Goal: Task Accomplishment & Management: Manage account settings

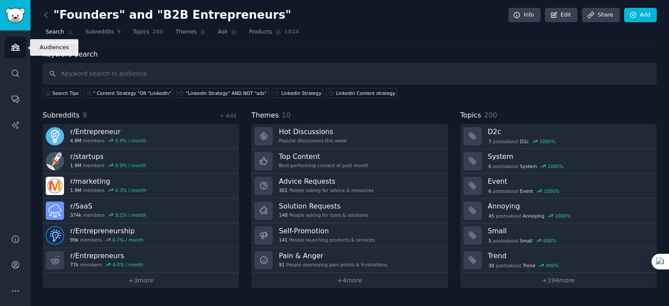
click at [14, 48] on icon "Sidebar" at bounding box center [15, 47] width 9 height 9
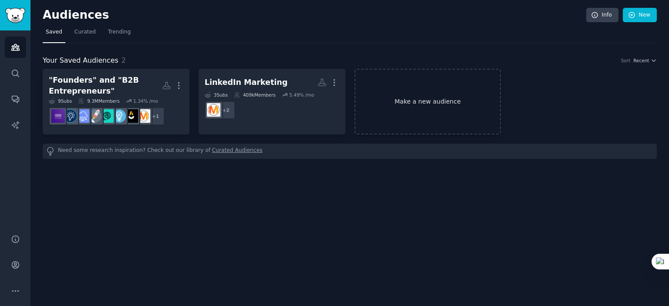
click at [419, 92] on link "Make a new audience" at bounding box center [428, 102] width 147 height 66
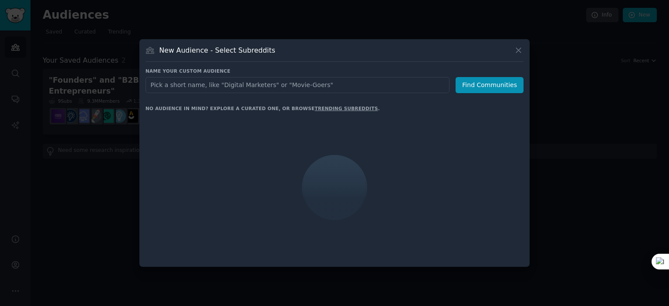
click at [241, 86] on input "text" at bounding box center [298, 85] width 304 height 16
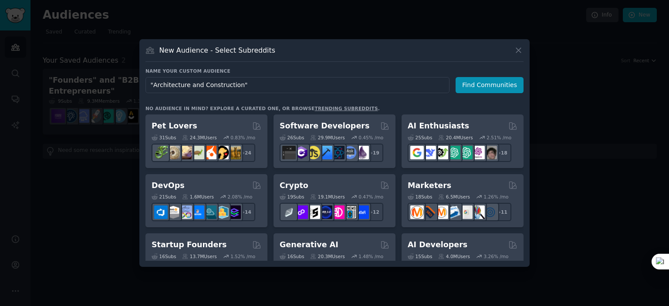
click at [234, 84] on input ""Architecture and Construction"" at bounding box center [298, 85] width 304 height 16
drag, startPoint x: 241, startPoint y: 85, endPoint x: 266, endPoint y: 88, distance: 25.9
click at [241, 85] on input ""Architecture and Construction"" at bounding box center [298, 85] width 304 height 16
type input ""Architecture and Construction""
click at [489, 80] on button "Find Communities" at bounding box center [490, 85] width 68 height 16
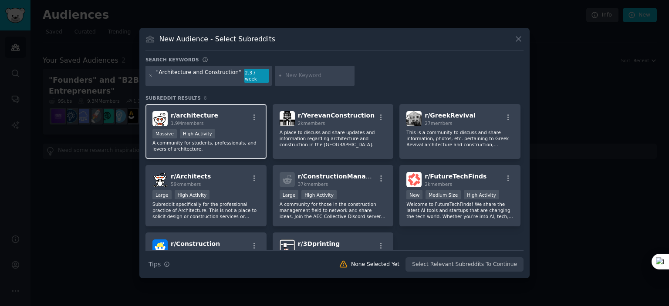
click at [215, 141] on p "A community for students, professionals, and lovers of architecture." at bounding box center [206, 146] width 107 height 12
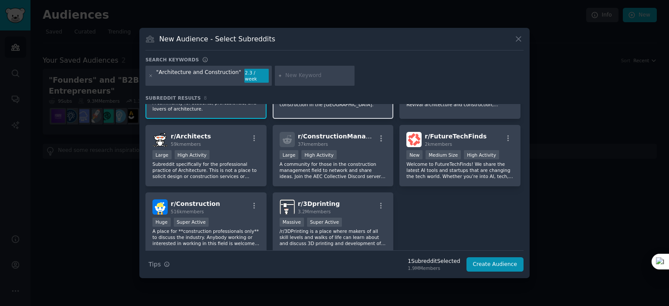
scroll to position [44, 0]
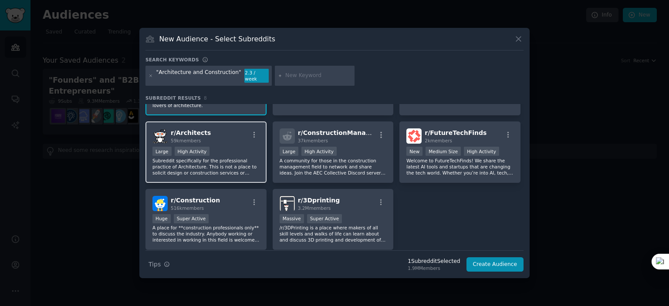
click at [224, 147] on div "Large High Activity" at bounding box center [206, 152] width 107 height 11
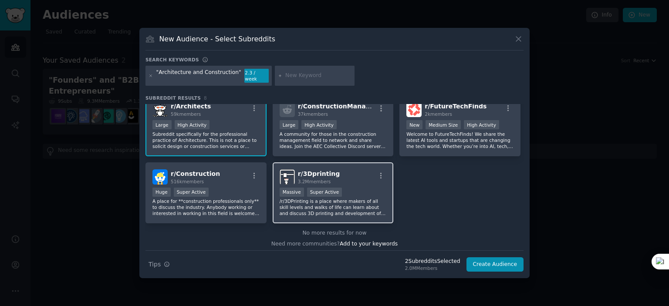
scroll to position [72, 0]
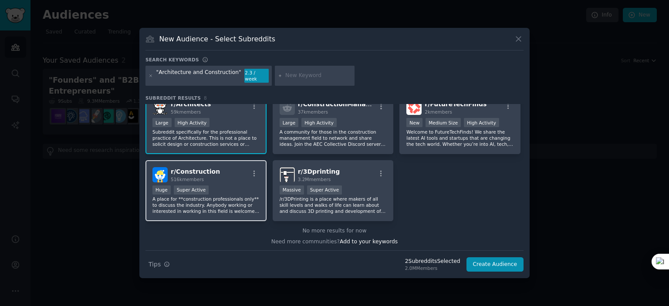
click at [223, 170] on div "r/ Construction 516k members" at bounding box center [206, 174] width 107 height 15
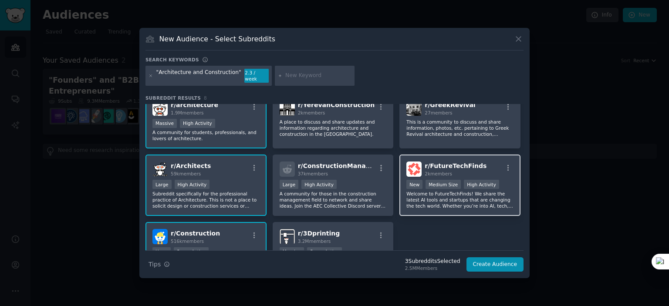
scroll to position [0, 0]
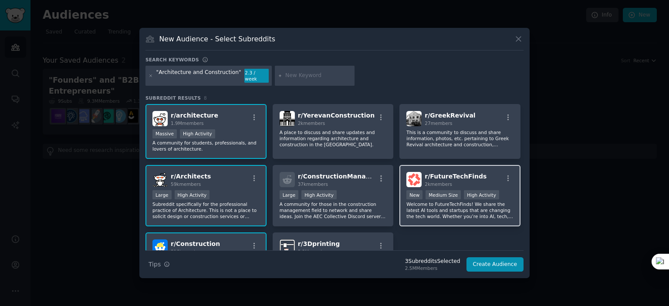
click at [490, 214] on p "Welcome to FutureTechFinds! We share the latest AI tools and startups that are …" at bounding box center [460, 210] width 107 height 18
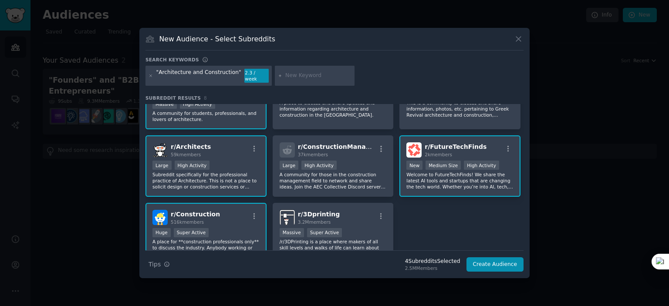
scroll to position [29, 0]
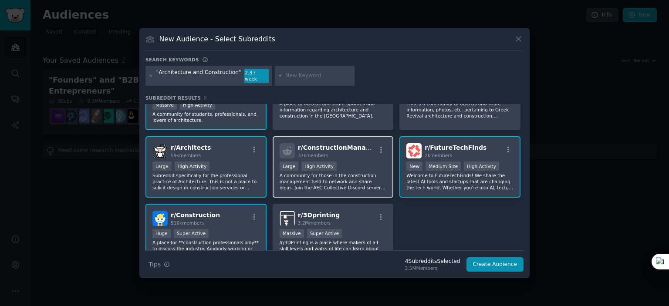
click at [375, 183] on p "A community for those in the construction management field to network and share…" at bounding box center [333, 182] width 107 height 18
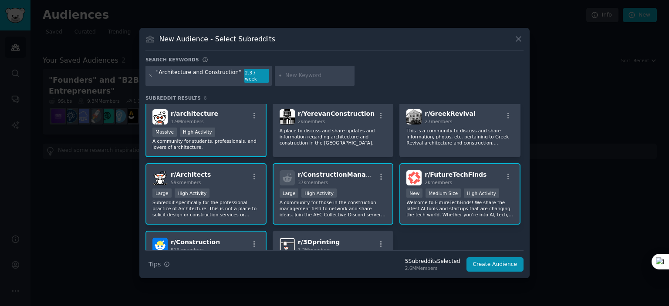
scroll to position [0, 0]
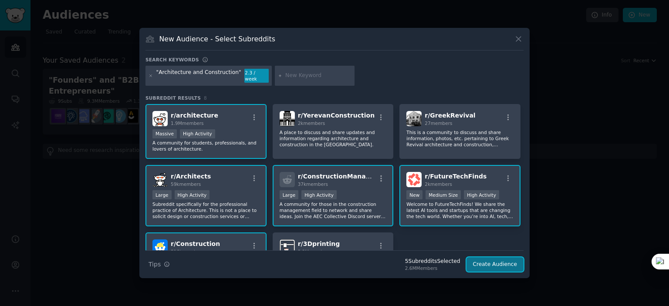
click at [494, 264] on button "Create Audience" at bounding box center [496, 265] width 58 height 15
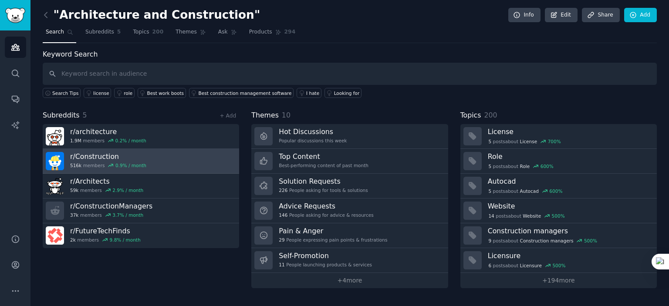
click at [131, 155] on h3 "r/ Construction" at bounding box center [108, 156] width 76 height 9
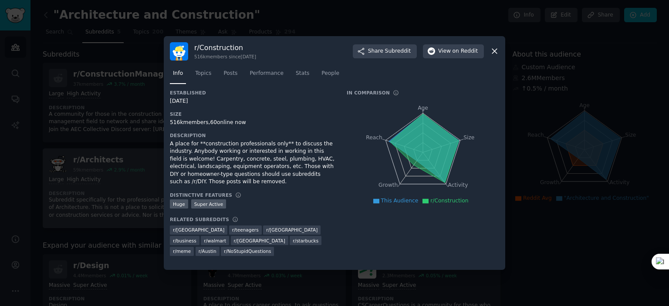
click at [139, 164] on div at bounding box center [334, 153] width 669 height 306
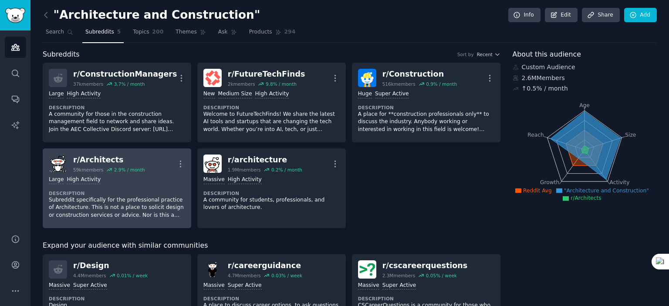
click at [141, 151] on link "r/ Architects 59k members 2.9 % / month More Large High Activity Description Su…" at bounding box center [117, 189] width 149 height 80
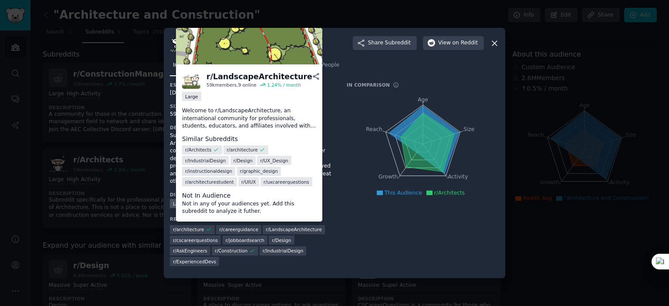
click at [281, 231] on span "r/ LandscapeArchitecture" at bounding box center [294, 230] width 56 height 6
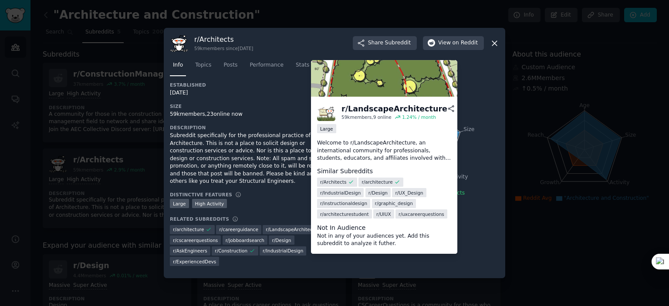
click at [282, 229] on span "r/ LandscapeArchitecture" at bounding box center [294, 230] width 56 height 6
click at [279, 230] on span "r/ LandscapeArchitecture" at bounding box center [294, 230] width 56 height 6
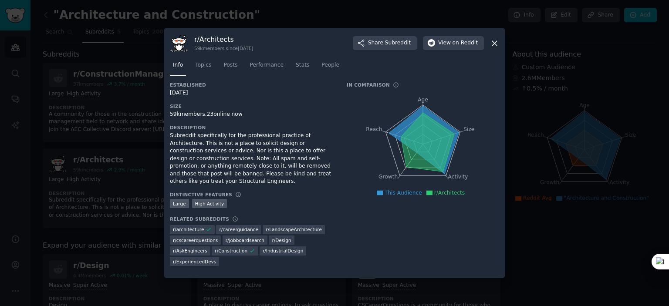
click at [290, 228] on span "r/ LandscapeArchitecture" at bounding box center [294, 230] width 56 height 6
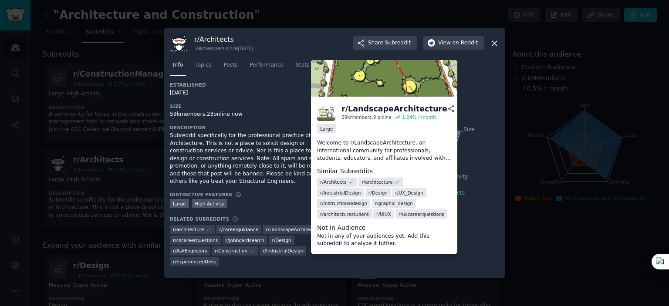
click at [386, 248] on dd "Not in any of your audiences yet. Add this subreddit to analyze it futher." at bounding box center [384, 240] width 134 height 15
click at [394, 163] on p "Welcome to r/LandscapeArchitecture, an international community for professional…" at bounding box center [384, 150] width 134 height 23
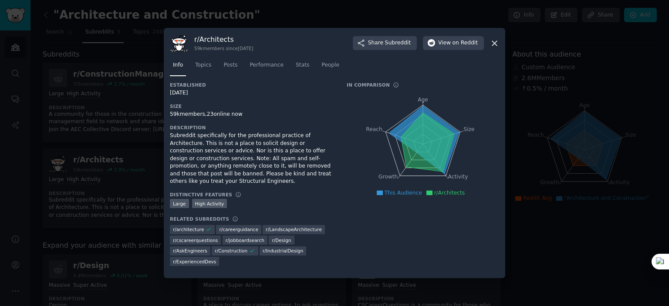
click at [274, 204] on div "Large High Activity" at bounding box center [252, 204] width 165 height 11
click at [144, 223] on div at bounding box center [334, 153] width 669 height 306
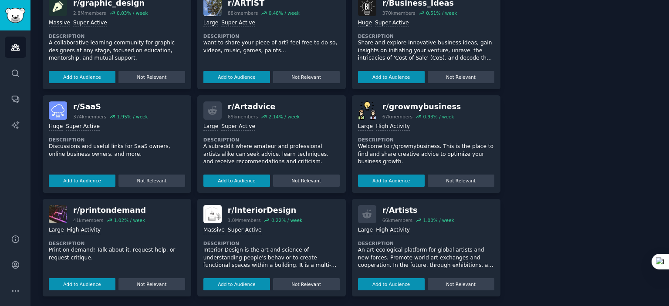
scroll to position [368, 0]
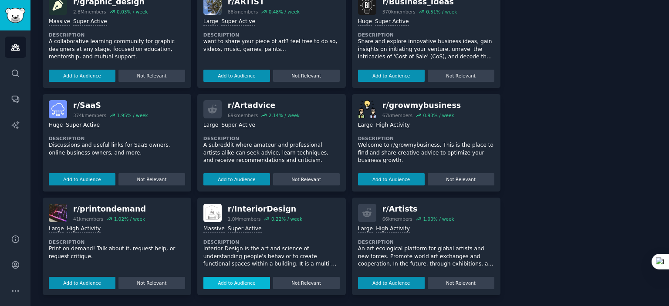
click at [231, 283] on button "Add to Audience" at bounding box center [237, 283] width 67 height 12
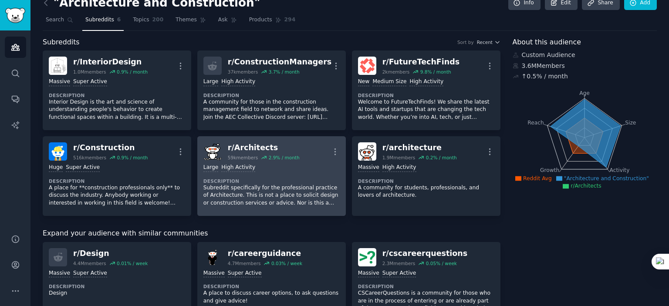
scroll to position [0, 0]
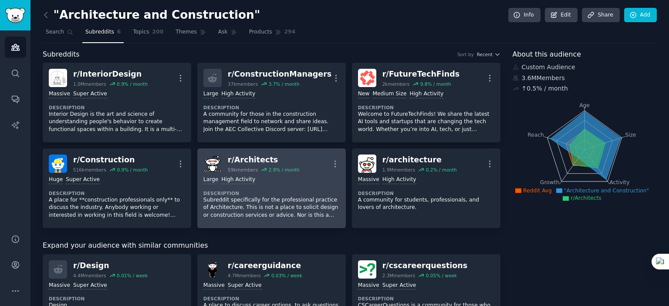
click at [295, 181] on div ">= 80th percentile for submissions / day Large High Activity" at bounding box center [272, 180] width 136 height 8
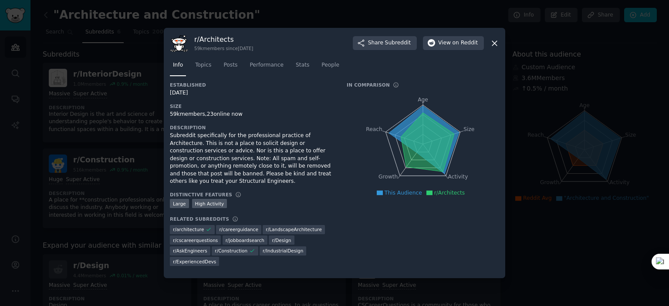
click at [279, 229] on span "r/ LandscapeArchitecture" at bounding box center [294, 230] width 56 height 6
click at [295, 228] on span "r/ LandscapeArchitecture" at bounding box center [294, 230] width 56 height 6
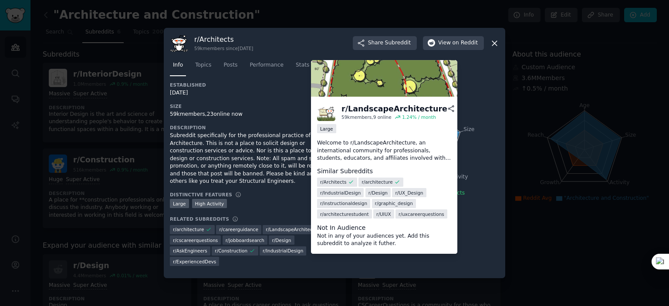
click at [331, 233] on dt "Not In Audience" at bounding box center [384, 228] width 134 height 9
click at [430, 97] on img at bounding box center [384, 78] width 146 height 37
click at [458, 113] on icon at bounding box center [462, 109] width 8 height 8
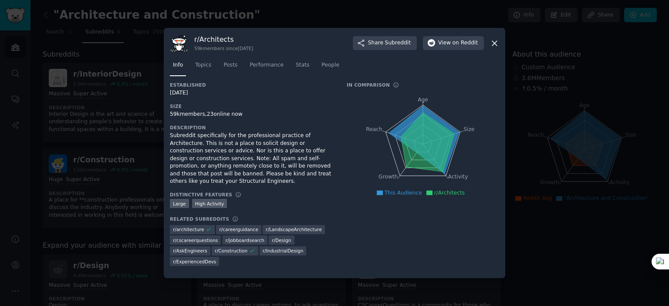
click at [282, 231] on span "r/ LandscapeArchitecture" at bounding box center [294, 230] width 56 height 6
click at [279, 230] on span "r/ LandscapeArchitecture" at bounding box center [294, 230] width 56 height 6
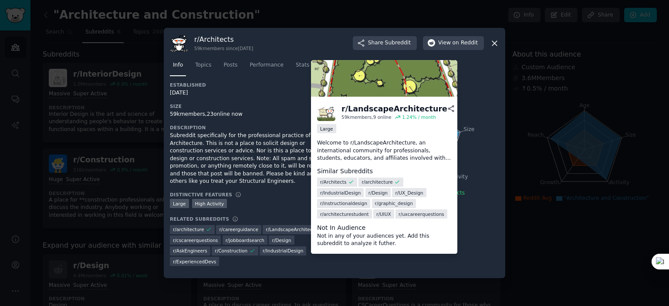
click at [408, 95] on img at bounding box center [384, 78] width 146 height 37
click at [406, 95] on img at bounding box center [384, 78] width 146 height 37
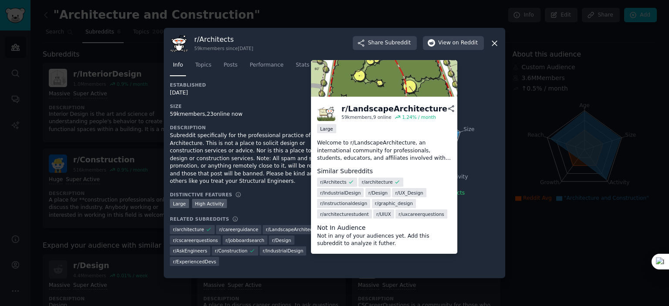
click at [353, 135] on div "Large" at bounding box center [384, 129] width 134 height 11
click at [330, 133] on div "Large" at bounding box center [326, 128] width 19 height 9
click at [416, 120] on div "1.24 % / month" at bounding box center [419, 117] width 34 height 6
click at [397, 115] on div "r/ LandscapeArchitecture" at bounding box center [395, 109] width 106 height 11
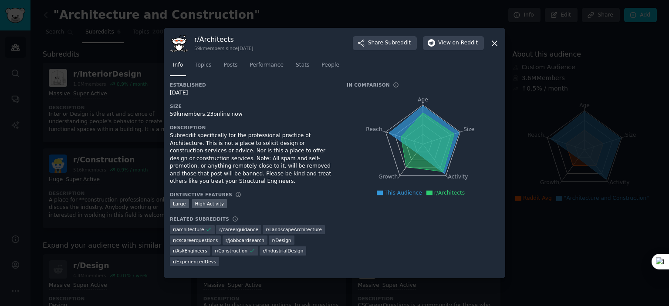
click at [275, 200] on div "Large High Activity" at bounding box center [252, 204] width 165 height 11
click at [130, 161] on div at bounding box center [334, 153] width 669 height 306
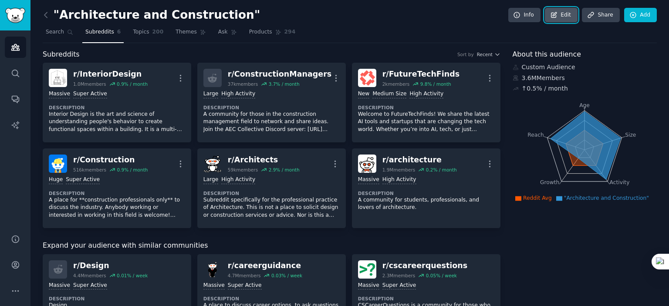
click at [555, 19] on link "Edit" at bounding box center [561, 15] width 33 height 15
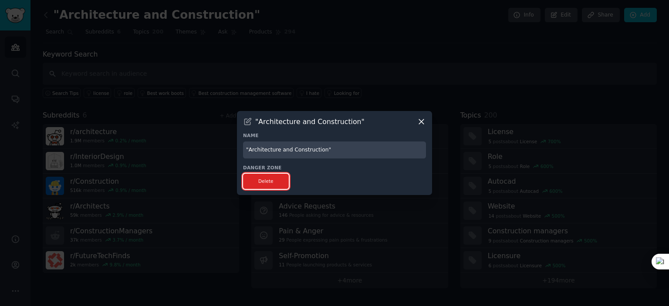
click at [268, 183] on button "Delete" at bounding box center [266, 181] width 46 height 15
click at [420, 120] on icon at bounding box center [421, 121] width 9 height 9
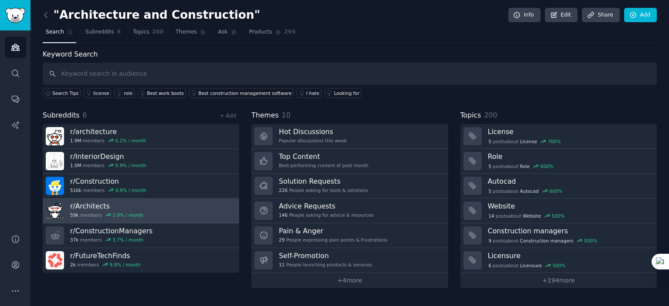
click at [161, 202] on link "r/ Architects 59k members 2.9 % / month" at bounding box center [141, 211] width 197 height 25
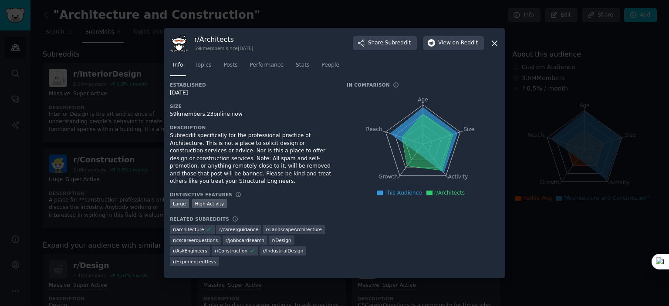
click at [113, 250] on div at bounding box center [334, 153] width 669 height 306
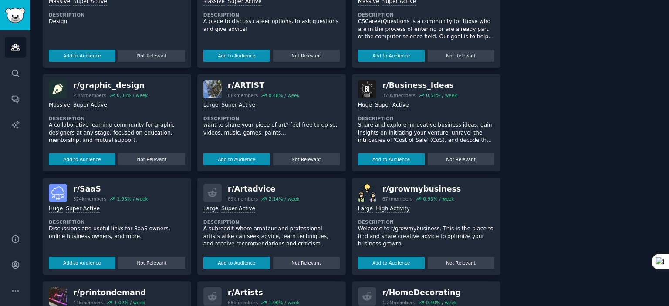
scroll to position [368, 0]
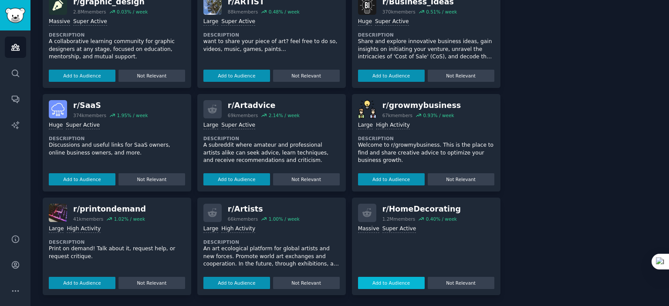
click at [388, 280] on button "Add to Audience" at bounding box center [391, 283] width 67 height 12
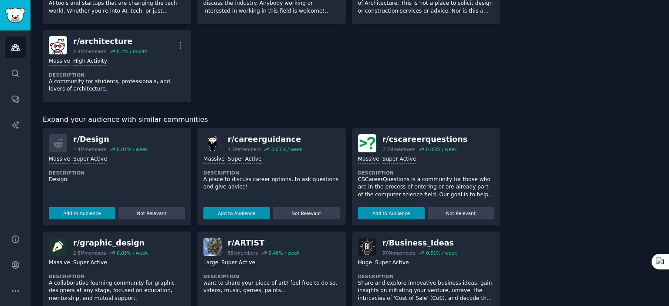
scroll to position [131, 0]
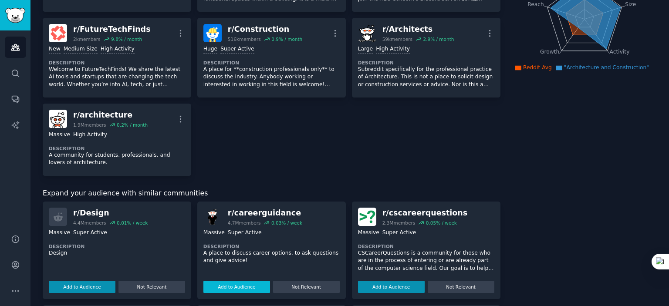
click at [235, 288] on button "Add to Audience" at bounding box center [237, 287] width 67 height 12
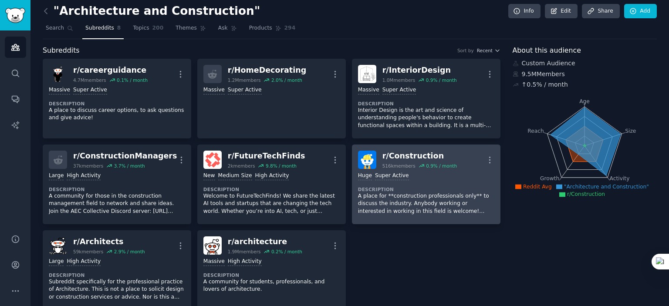
scroll to position [0, 0]
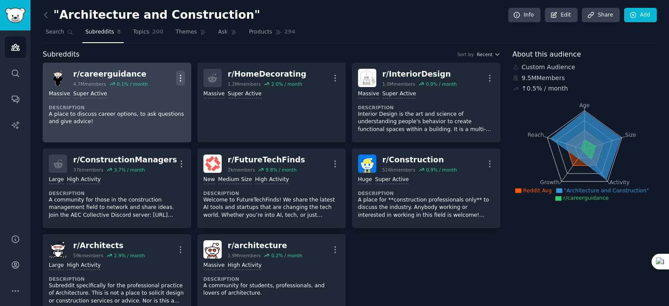
click at [181, 81] on icon "button" at bounding box center [180, 78] width 9 height 9
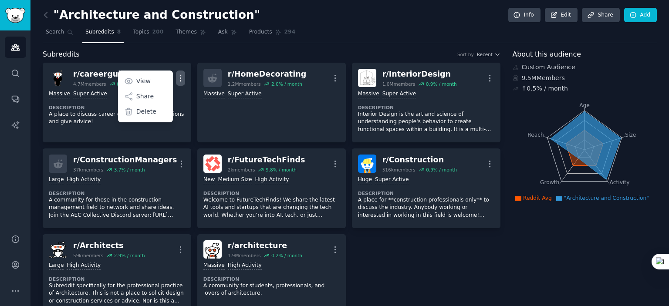
click at [400, 256] on div "r/ careerguidance 4.7M members 0.1 % / month More View Share Delete Massive Sup…" at bounding box center [272, 188] width 458 height 251
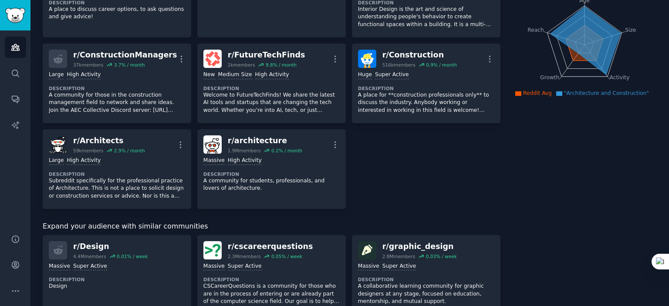
scroll to position [61, 0]
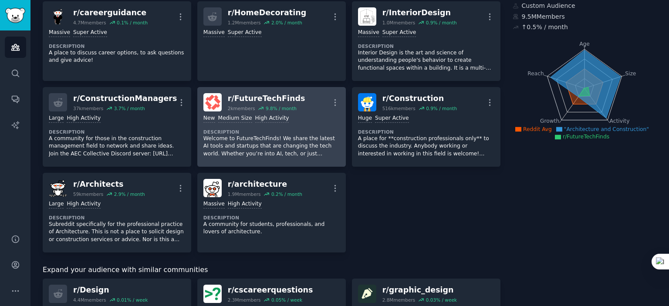
click at [313, 101] on div "r/ FutureTechFinds 2k members 9.8 % / month More" at bounding box center [272, 102] width 136 height 18
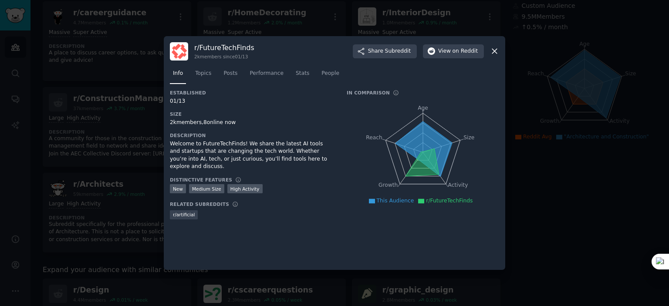
click at [535, 222] on div at bounding box center [334, 153] width 669 height 306
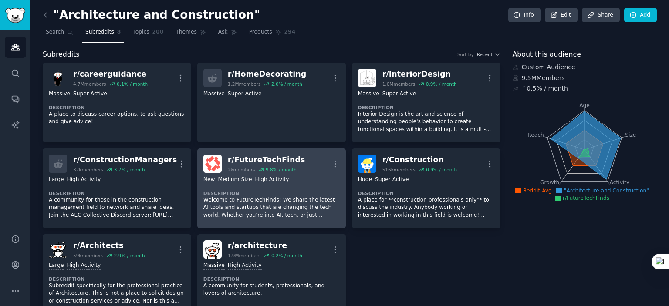
click at [307, 165] on div "r/ FutureTechFinds 2k members 9.8 % / month More" at bounding box center [272, 164] width 136 height 18
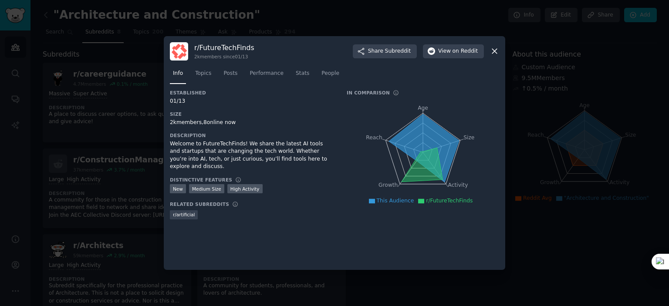
click at [543, 254] on div at bounding box center [334, 153] width 669 height 306
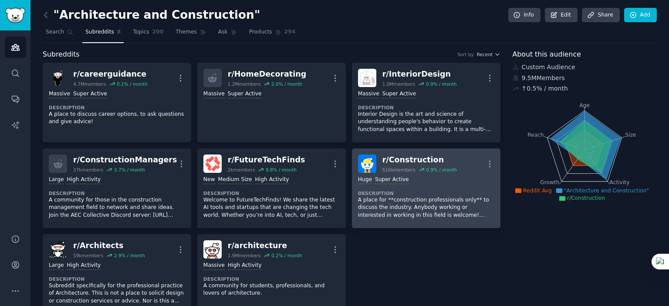
click at [459, 190] on dt "Description" at bounding box center [426, 193] width 136 height 6
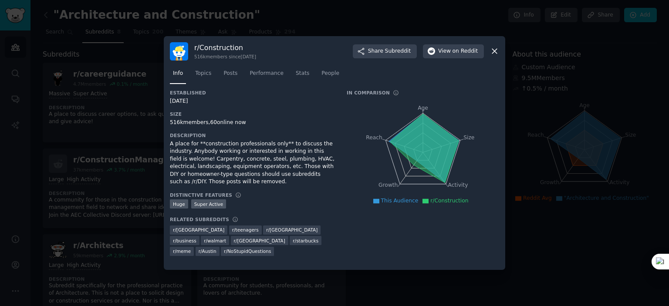
click at [563, 250] on div at bounding box center [334, 153] width 669 height 306
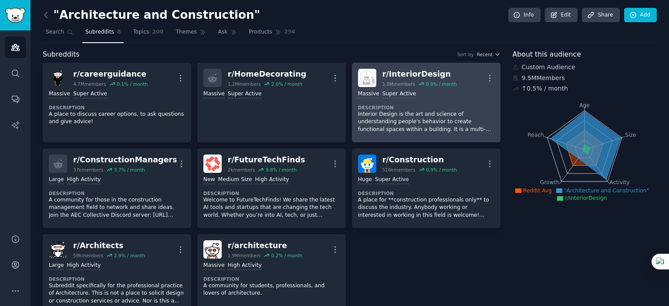
click at [432, 112] on p "Interior Design is the art and science of understanding people's behavior to cr…" at bounding box center [426, 122] width 136 height 23
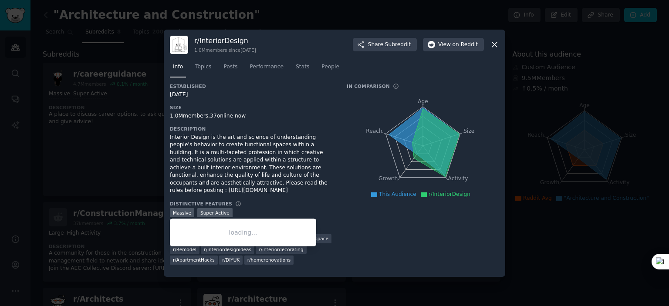
click at [185, 258] on span "r/ ApartmentHacks" at bounding box center [194, 260] width 42 height 6
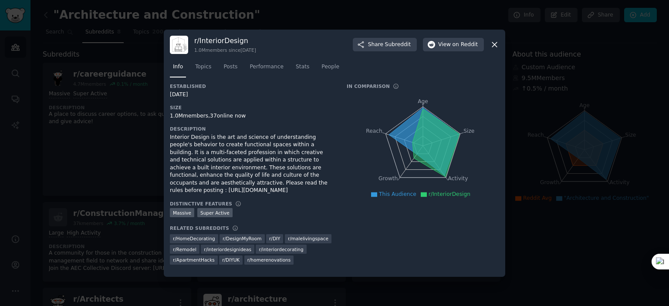
click at [346, 249] on div "Established [DATE] Size 1.0M members, 37 online now Description Interior Design…" at bounding box center [334, 177] width 329 height 188
click at [188, 257] on span "r/ ApartmentHacks" at bounding box center [194, 260] width 42 height 6
click at [380, 244] on div "In Comparison Age Size Activity Growth Reach This Audience r/InteriorDesign" at bounding box center [423, 177] width 153 height 188
click at [532, 257] on div at bounding box center [334, 153] width 669 height 306
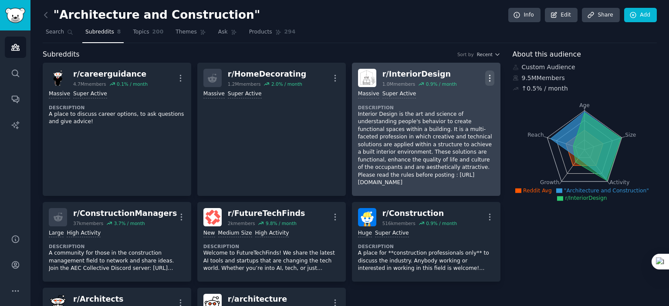
click at [490, 75] on icon "button" at bounding box center [489, 78] width 9 height 9
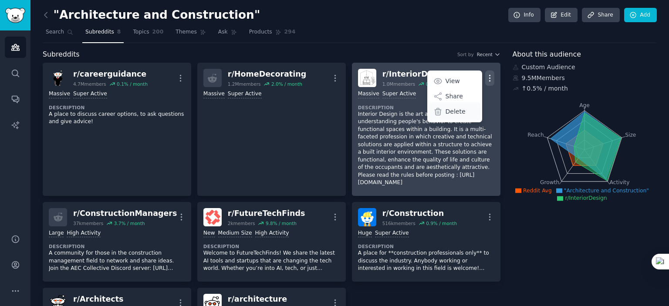
click at [460, 113] on p "Delete" at bounding box center [456, 111] width 20 height 9
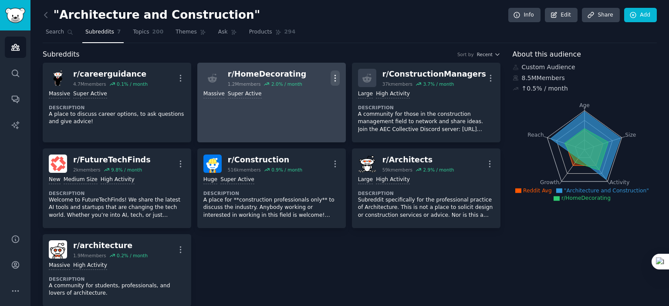
click at [335, 78] on icon "button" at bounding box center [335, 78] width 9 height 9
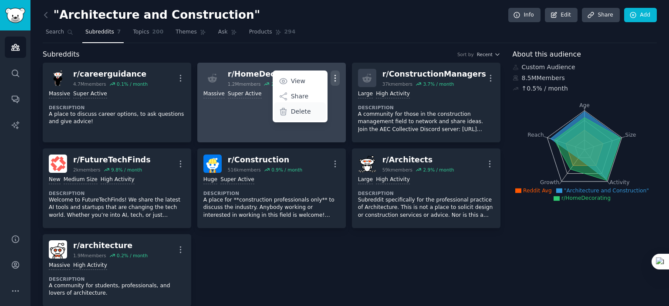
click at [309, 110] on div "Delete" at bounding box center [300, 111] width 52 height 18
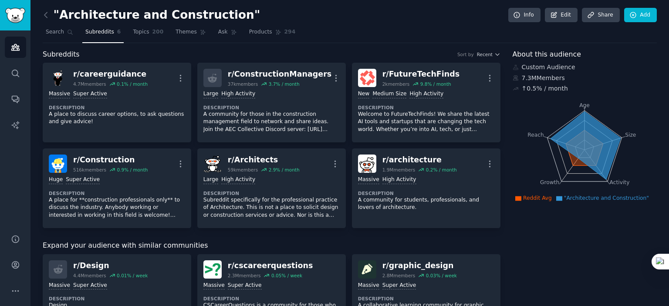
click at [101, 28] on span "Subreddits" at bounding box center [99, 32] width 29 height 8
click at [18, 72] on icon "Sidebar" at bounding box center [15, 73] width 9 height 9
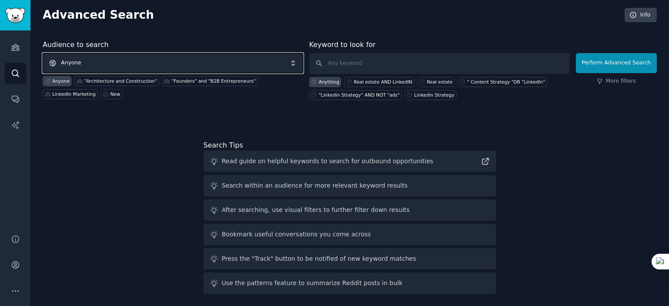
click at [119, 63] on span "Anyone" at bounding box center [173, 63] width 261 height 20
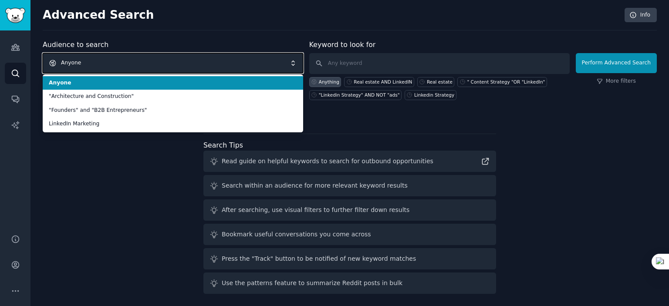
click at [119, 63] on span "Anyone" at bounding box center [173, 63] width 261 height 20
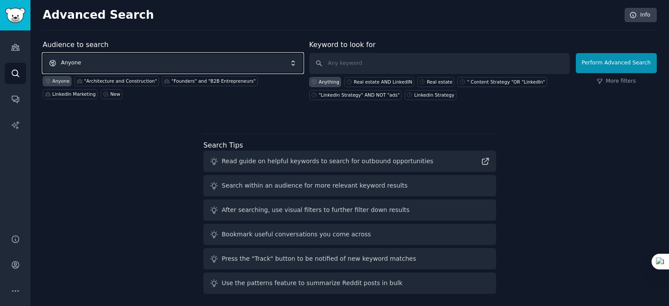
click at [119, 63] on span "Anyone" at bounding box center [173, 63] width 261 height 20
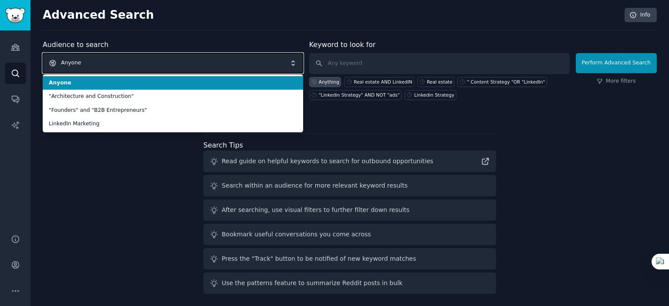
click at [119, 63] on span "Anyone" at bounding box center [173, 63] width 261 height 20
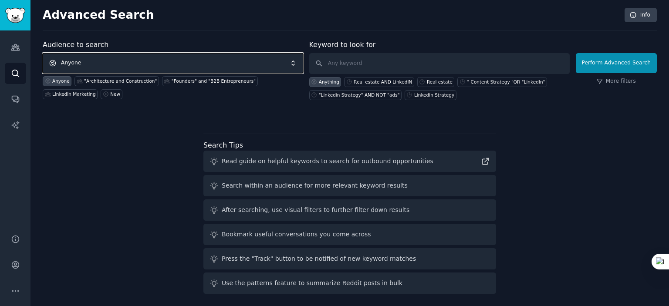
click at [119, 63] on span "Anyone" at bounding box center [173, 63] width 261 height 20
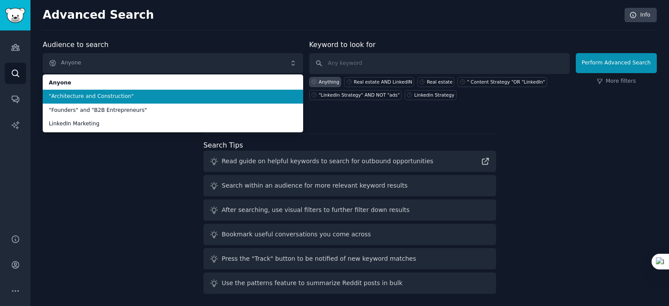
click at [103, 97] on span ""Architecture and Construction"" at bounding box center [173, 97] width 248 height 8
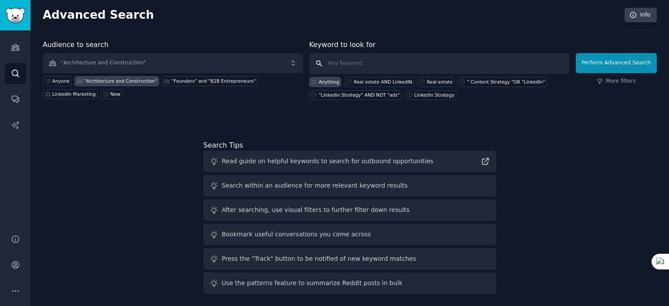
click at [366, 62] on input "text" at bounding box center [439, 63] width 261 height 21
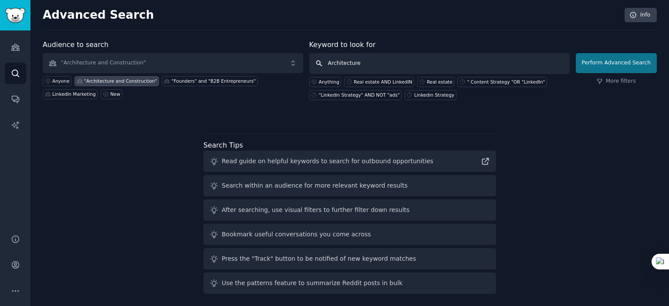
type input "Architecture"
click at [626, 62] on button "Perform Advanced Search" at bounding box center [616, 63] width 81 height 20
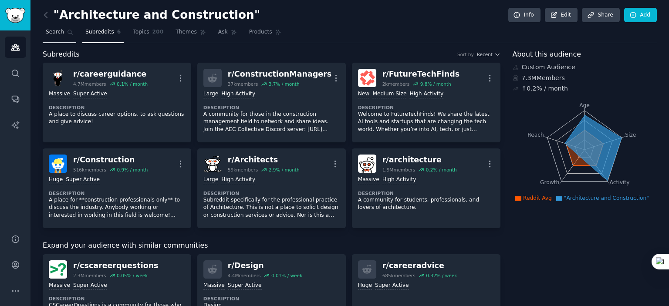
click at [64, 33] on link "Search" at bounding box center [60, 34] width 34 height 18
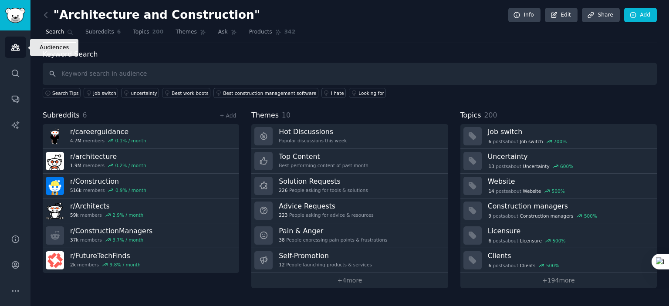
click at [21, 48] on link "Audiences" at bounding box center [15, 47] width 21 height 21
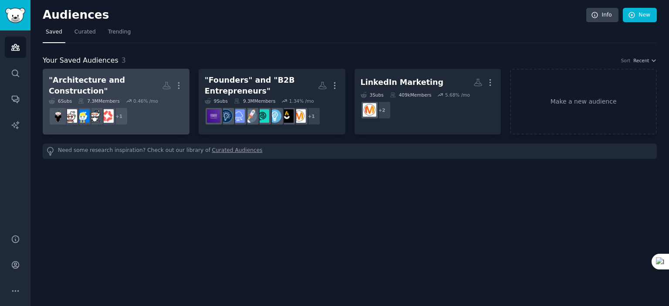
click at [134, 87] on div ""Architecture and Construction"" at bounding box center [105, 85] width 113 height 21
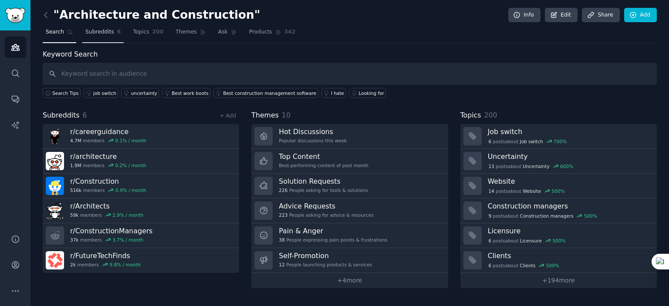
click at [94, 31] on span "Subreddits" at bounding box center [99, 32] width 29 height 8
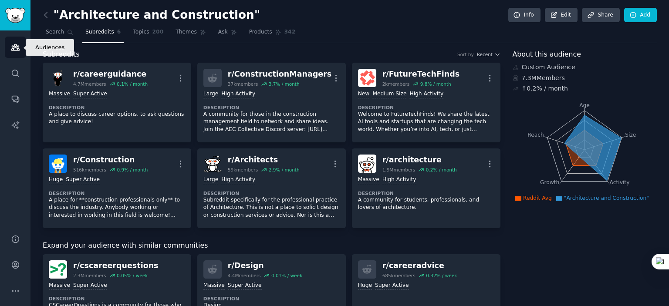
click at [18, 49] on icon "Sidebar" at bounding box center [15, 47] width 9 height 9
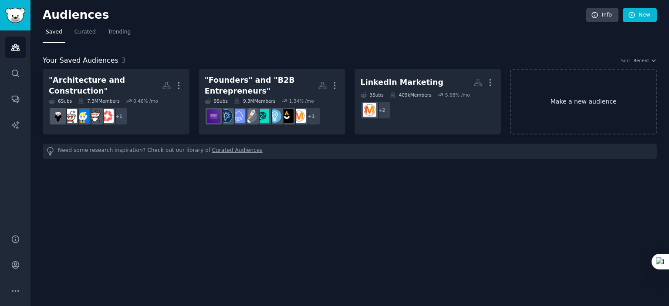
click at [553, 115] on link "Make a new audience" at bounding box center [583, 102] width 147 height 66
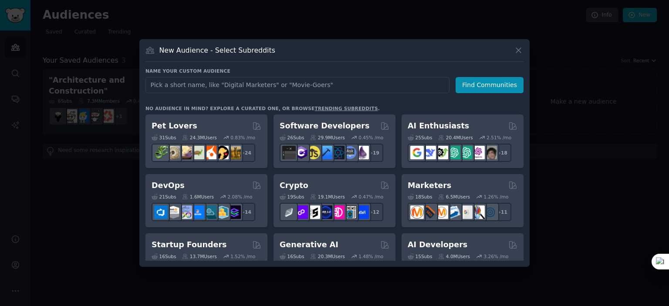
click at [238, 85] on input "text" at bounding box center [298, 85] width 304 height 16
type input "I"
type input "Interior Designers and Apartment"
click button "Find Communities" at bounding box center [490, 85] width 68 height 16
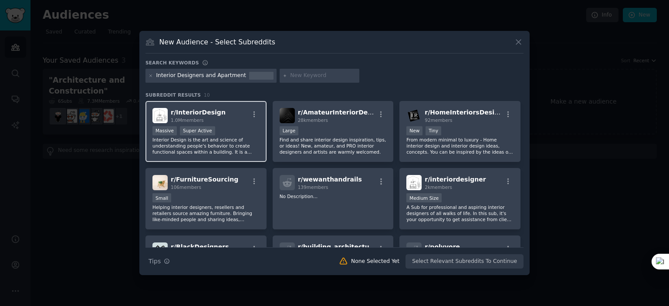
drag, startPoint x: 215, startPoint y: 125, endPoint x: 225, endPoint y: 131, distance: 11.7
click at [215, 124] on div "r/ InteriorDesign 1.0M members Massive Super Active Interior Design is the art …" at bounding box center [206, 131] width 121 height 61
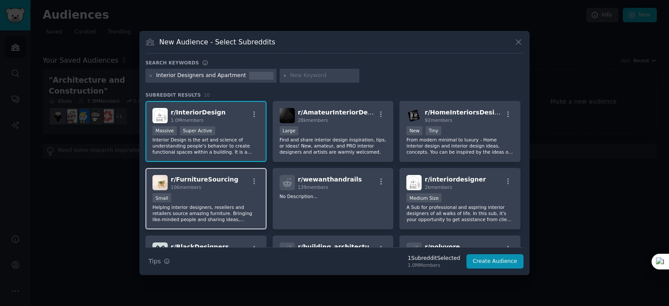
click at [234, 204] on p "Helping interior designers, resellers and retailers source amazing furniture. B…" at bounding box center [206, 213] width 107 height 18
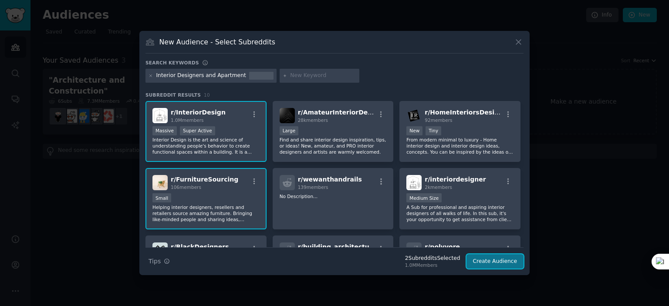
click at [494, 262] on button "Create Audience" at bounding box center [496, 261] width 58 height 15
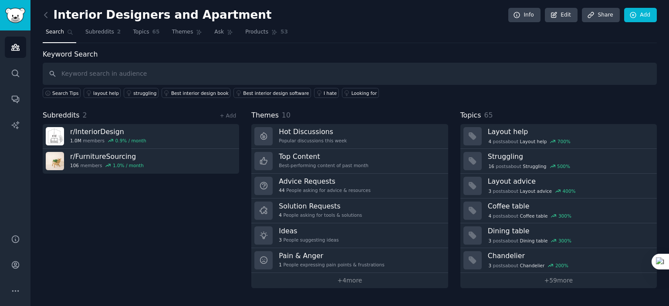
click at [117, 201] on div "Subreddits 2 + Add r/ InteriorDesign 1.0M members 0.9 % / month r/ FurnitureSou…" at bounding box center [141, 199] width 197 height 178
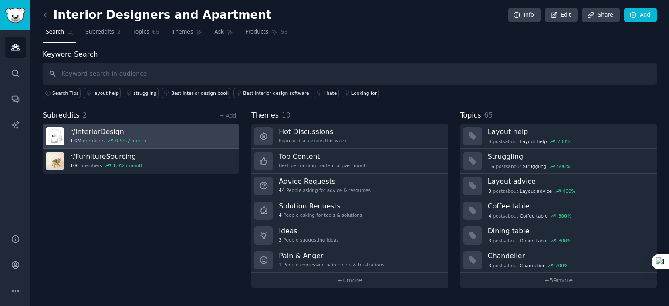
click at [130, 136] on div "r/ InteriorDesign 1.0M members 0.9 % / month" at bounding box center [108, 136] width 76 height 18
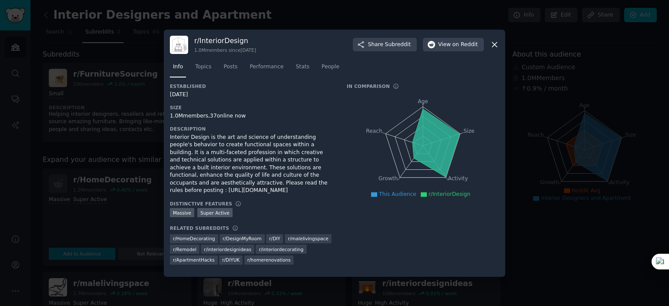
click at [131, 210] on div at bounding box center [334, 153] width 669 height 306
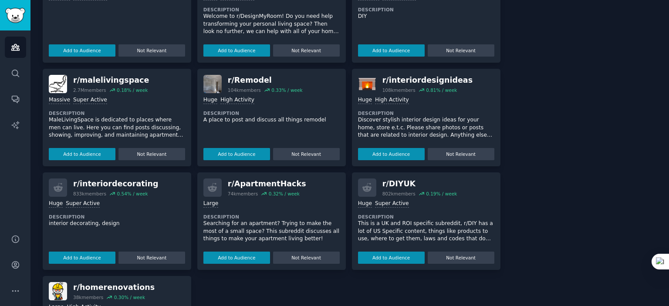
scroll to position [218, 0]
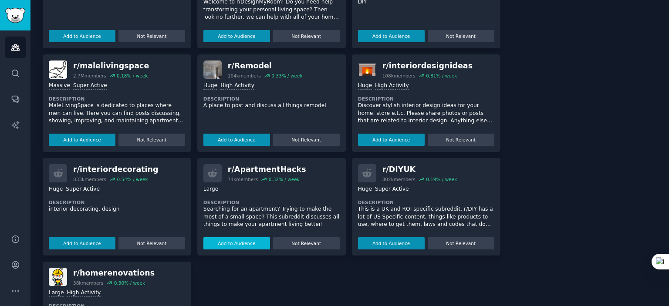
click at [237, 246] on button "Add to Audience" at bounding box center [237, 244] width 67 height 12
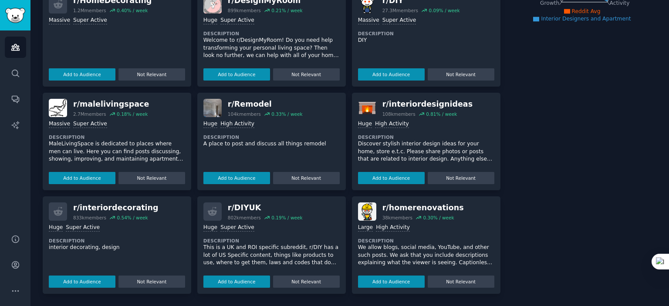
scroll to position [179, 0]
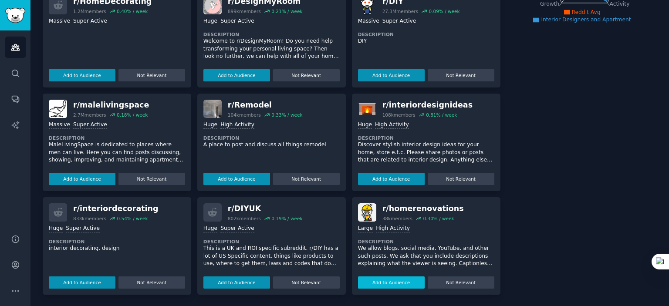
click at [389, 279] on button "Add to Audience" at bounding box center [391, 283] width 67 height 12
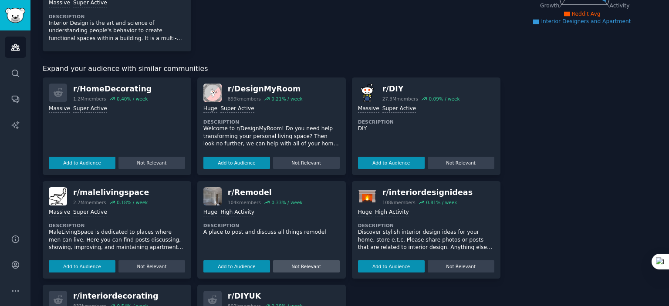
scroll to position [222, 0]
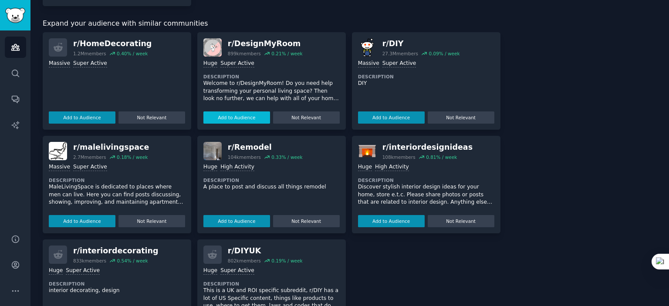
click at [240, 118] on button "Add to Audience" at bounding box center [237, 118] width 67 height 12
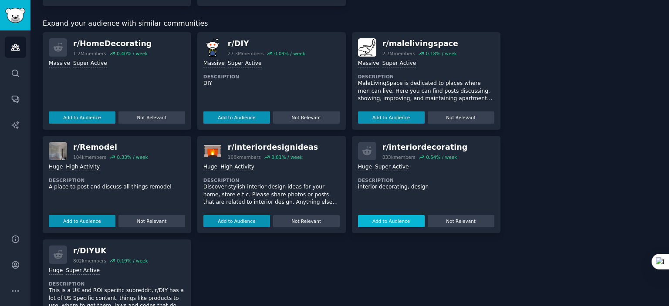
click at [392, 221] on button "Add to Audience" at bounding box center [391, 221] width 67 height 12
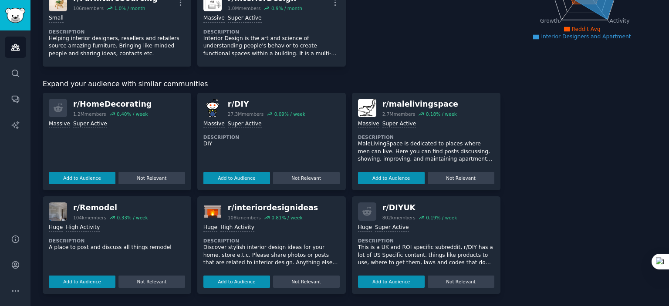
scroll to position [160, 0]
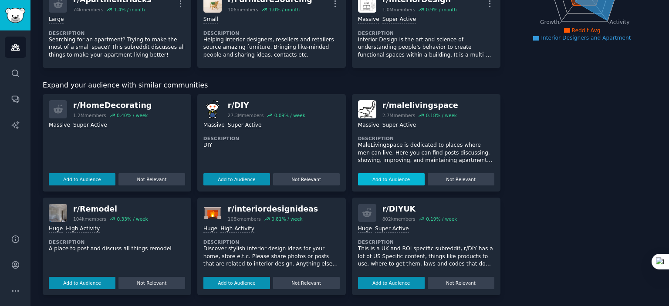
click at [388, 181] on button "Add to Audience" at bounding box center [391, 179] width 67 height 12
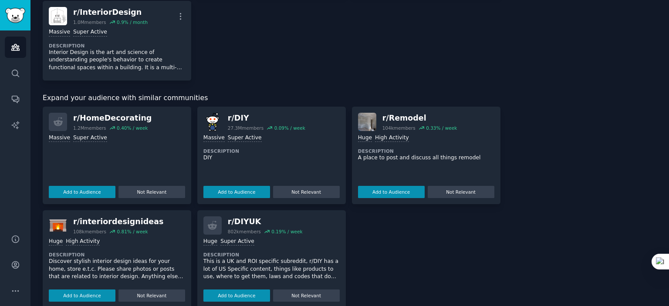
scroll to position [246, 0]
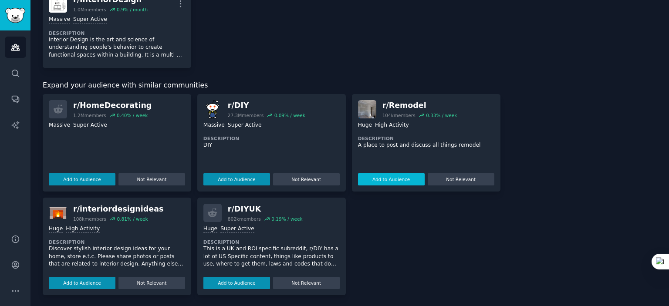
click at [385, 179] on button "Add to Audience" at bounding box center [391, 179] width 67 height 12
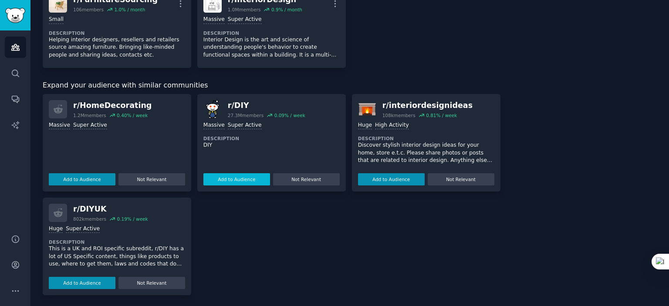
click at [236, 177] on button "Add to Audience" at bounding box center [237, 179] width 67 height 12
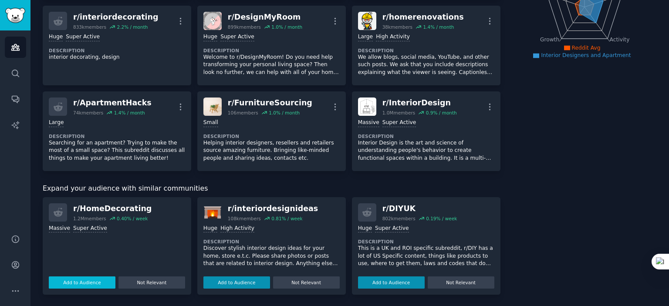
click at [87, 279] on button "Add to Audience" at bounding box center [82, 283] width 67 height 12
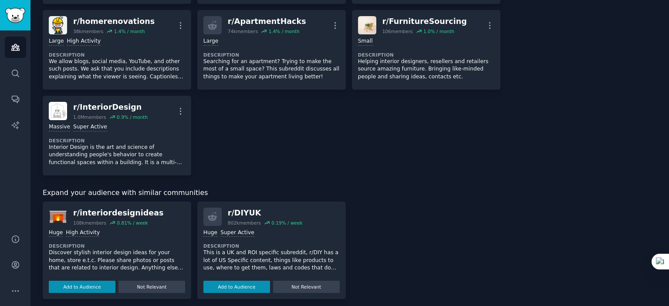
scroll to position [213, 0]
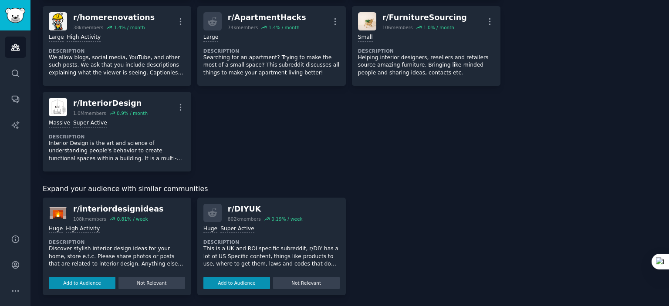
click at [415, 250] on div "r/ interiordesignideas 108k members 0.81 % / week Huge High Activity Descriptio…" at bounding box center [272, 247] width 458 height 98
click at [88, 282] on button "Add to Audience" at bounding box center [82, 283] width 67 height 12
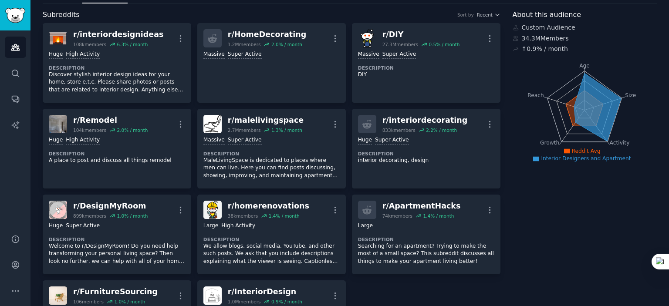
scroll to position [0, 0]
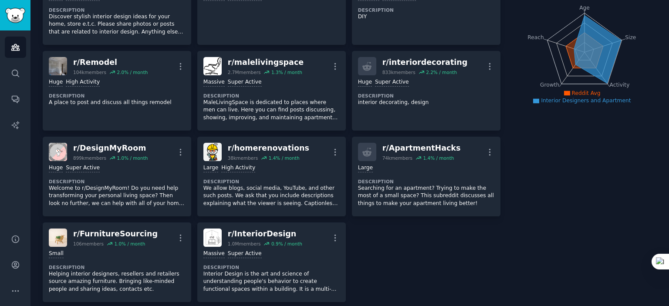
click at [429, 251] on div "r/ interiordesignideas 108k members 6.3 % / month More Huge High Activity Descr…" at bounding box center [272, 133] width 458 height 337
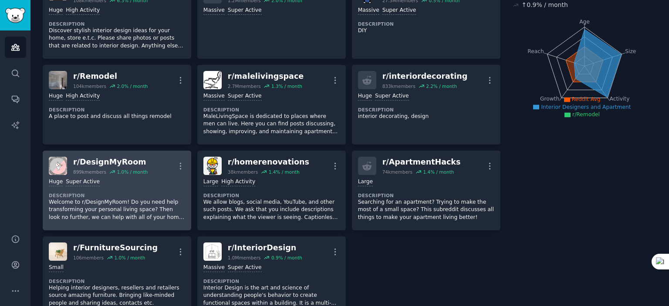
scroll to position [87, 0]
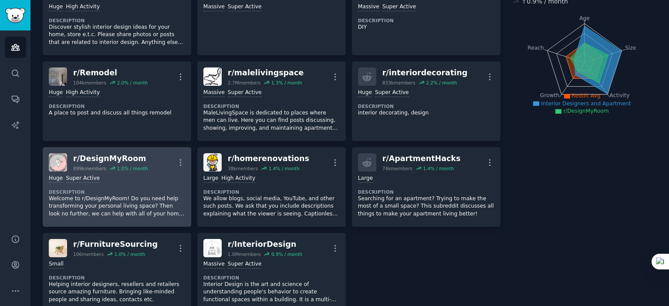
click at [155, 170] on div "r/ DesignMyRoom 899k members 1.0 % / month More" at bounding box center [117, 162] width 136 height 18
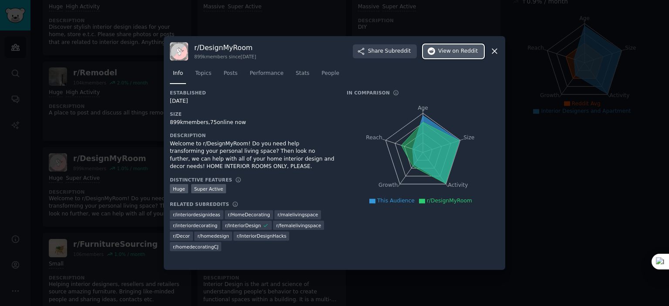
click at [448, 52] on span "View on Reddit" at bounding box center [458, 52] width 40 height 8
